Goal: Communication & Community: Ask a question

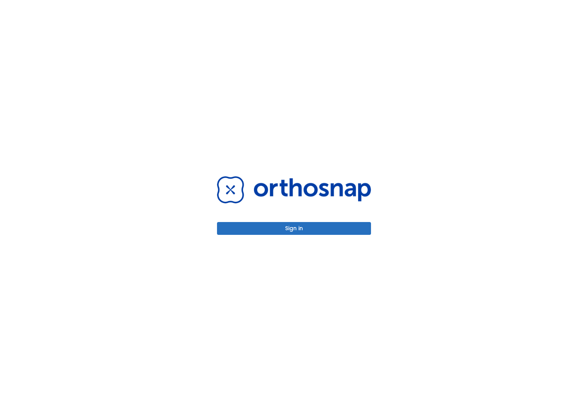
click at [279, 226] on button "Sign in" at bounding box center [294, 228] width 154 height 13
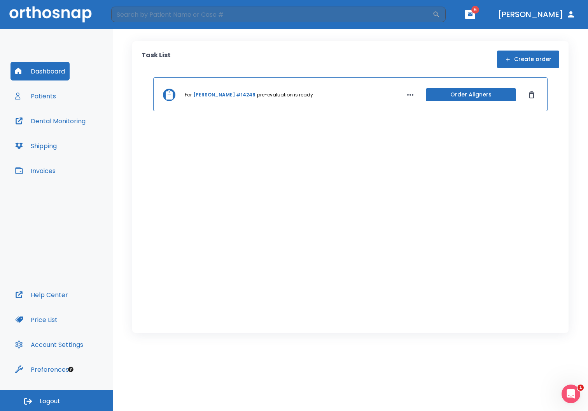
click at [205, 96] on link "Kate Lynch #14249" at bounding box center [224, 94] width 62 height 7
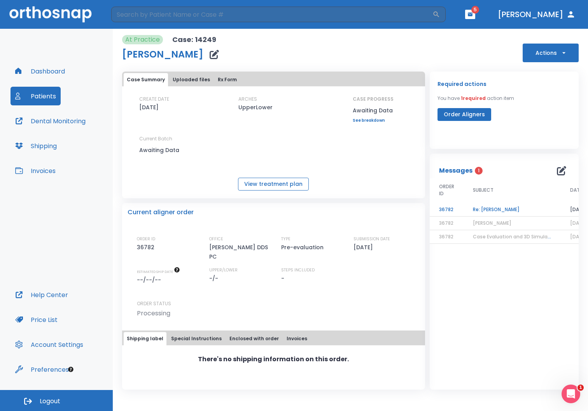
click at [281, 180] on button "View treatment plan" at bounding box center [273, 184] width 71 height 13
click at [486, 211] on td "Re: Kate Lynch" at bounding box center [512, 210] width 97 height 14
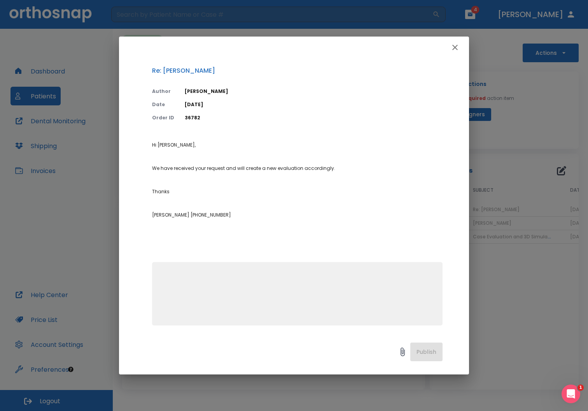
click at [451, 49] on icon "button" at bounding box center [455, 47] width 9 height 9
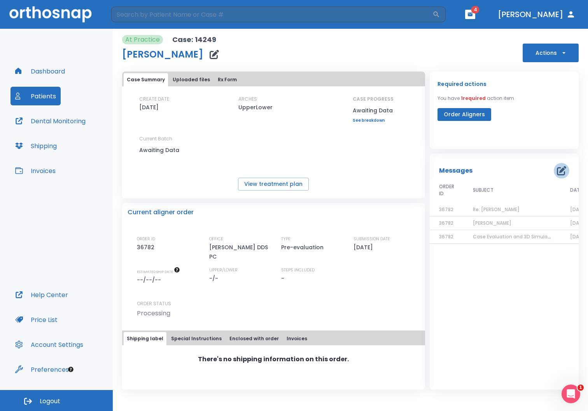
click at [563, 173] on icon "button" at bounding box center [561, 170] width 9 height 9
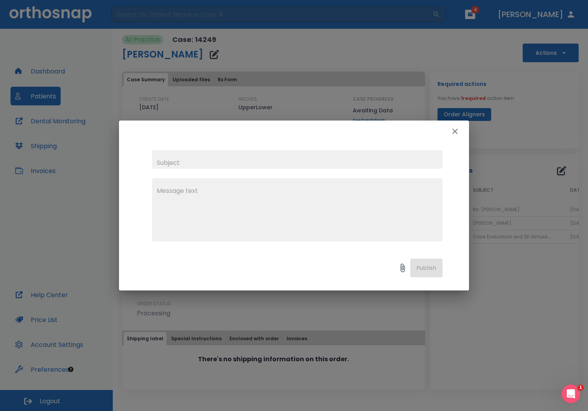
click at [255, 159] on input "text" at bounding box center [297, 159] width 291 height 19
type input "update"
type textarea "hello, when might we have a new plan?"
click at [423, 271] on button "Publish" at bounding box center [426, 268] width 32 height 19
